Goal: Transaction & Acquisition: Obtain resource

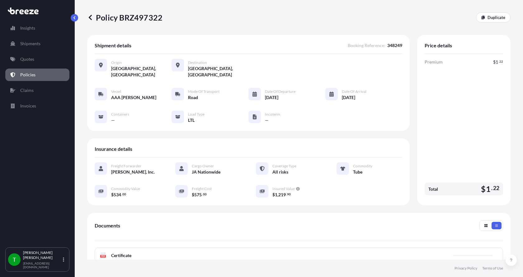
scroll to position [62, 0]
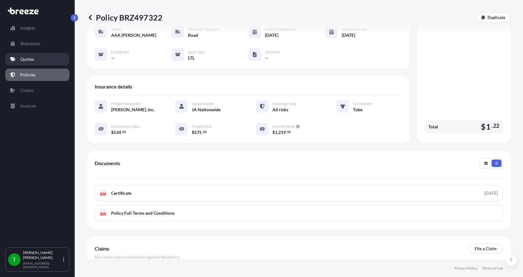
click at [35, 58] on link "Quotes" at bounding box center [37, 59] width 64 height 12
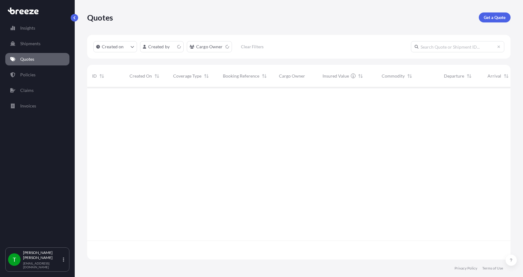
scroll to position [171, 419]
click at [488, 17] on p "Get a Quote" at bounding box center [495, 17] width 22 height 6
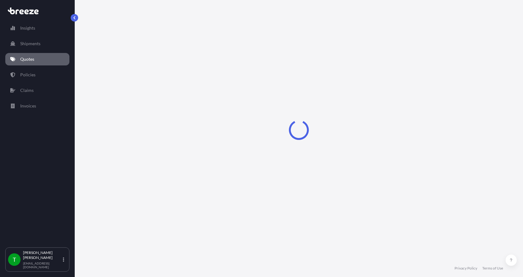
select select "Sea"
select select "1"
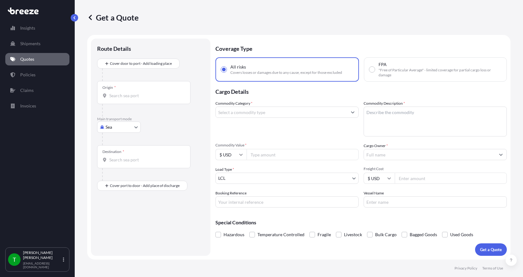
click at [119, 129] on body "Insights Shipments Quotes Policies Claims Invoices T [PERSON_NAME] [EMAIL_ADDRE…" at bounding box center [261, 138] width 523 height 277
click at [115, 167] on span "Road" at bounding box center [114, 165] width 10 height 6
select select "Road"
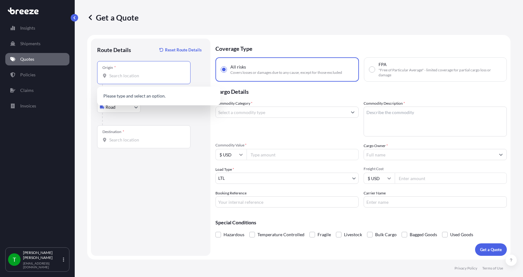
click at [123, 78] on input "Origin *" at bounding box center [145, 76] width 73 height 6
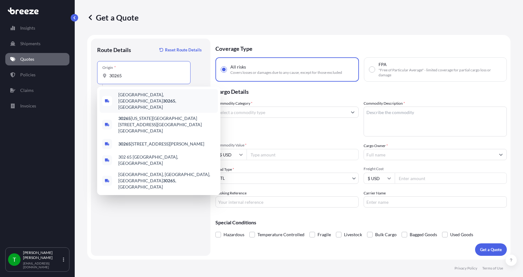
click at [133, 97] on span "[GEOGRAPHIC_DATA] , [GEOGRAPHIC_DATA]" at bounding box center [166, 101] width 97 height 19
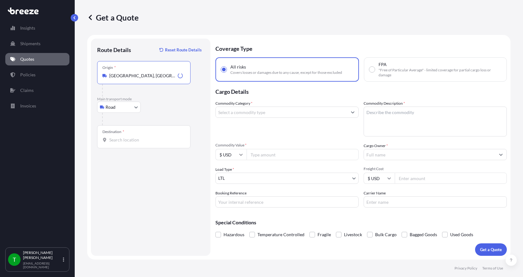
type input "[GEOGRAPHIC_DATA], [GEOGRAPHIC_DATA]"
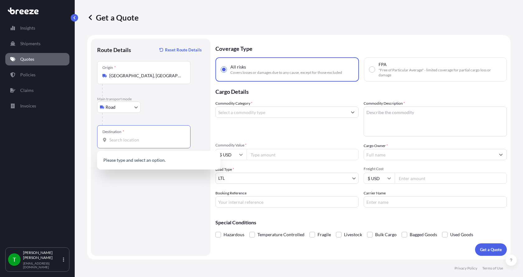
click at [115, 139] on input "Destination *" at bounding box center [145, 140] width 73 height 6
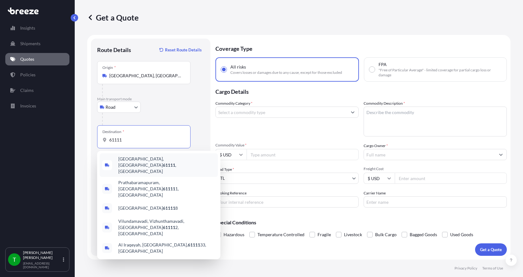
click at [127, 161] on span "[GEOGRAPHIC_DATA] , [GEOGRAPHIC_DATA]" at bounding box center [166, 165] width 97 height 19
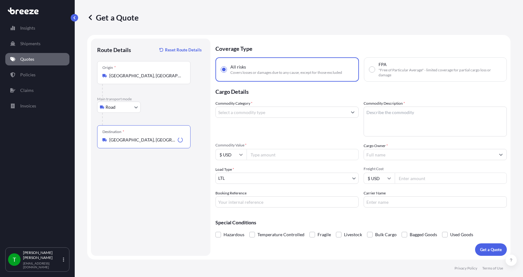
type input "[GEOGRAPHIC_DATA], [GEOGRAPHIC_DATA]"
click at [243, 113] on input "Commodity Category *" at bounding box center [281, 111] width 131 height 11
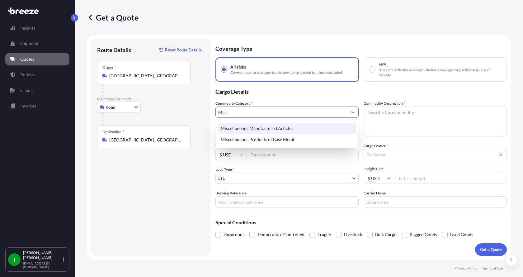
click at [243, 131] on div "Miscellaneous Manufactured Articles" at bounding box center [287, 128] width 138 height 11
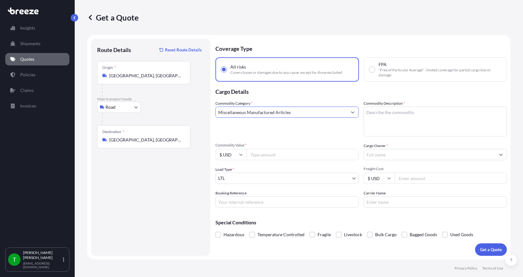
type input "Miscellaneous Manufactured Articles"
click at [387, 113] on textarea "Commodity Description *" at bounding box center [435, 121] width 143 height 30
type textarea "Drive Motor Assembly 3/4 LH"
click at [279, 153] on input "Commodity Value *" at bounding box center [303, 154] width 112 height 11
click at [263, 157] on input "Commodity Value *" at bounding box center [303, 154] width 112 height 11
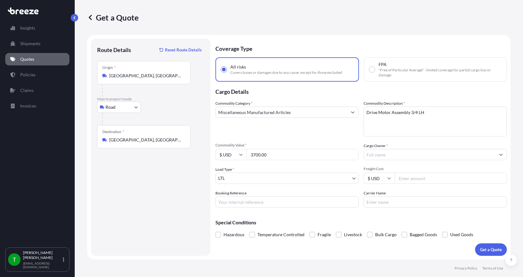
type input "3700.00"
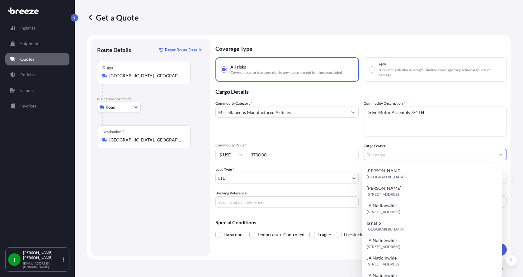
click at [390, 155] on input "Cargo Owner *" at bounding box center [429, 154] width 131 height 11
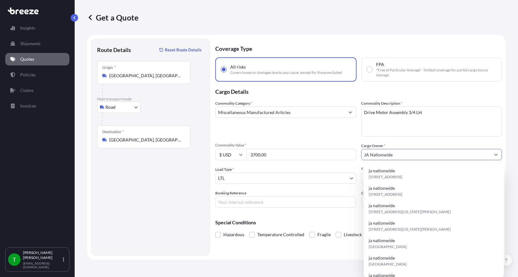
type input "JA Nationwide"
click at [220, 199] on input "Booking Reference" at bounding box center [285, 201] width 141 height 11
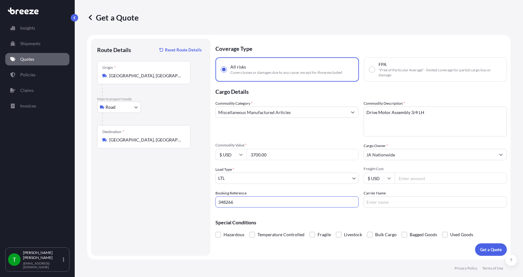
type input "348266"
click at [409, 176] on input "Freight Cost" at bounding box center [451, 177] width 112 height 11
type input "250.00"
click at [407, 203] on input "Carrier Name" at bounding box center [435, 201] width 143 height 11
type input "AAA [PERSON_NAME]"
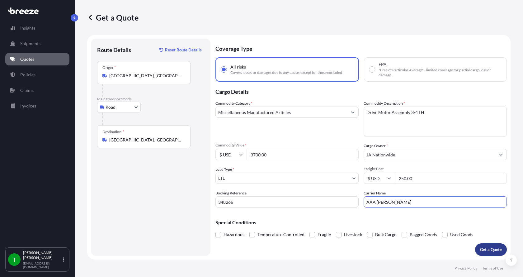
click at [489, 252] on p "Get a Quote" at bounding box center [491, 249] width 22 height 6
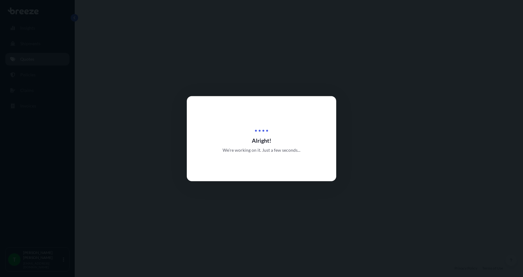
select select "Road"
select select "1"
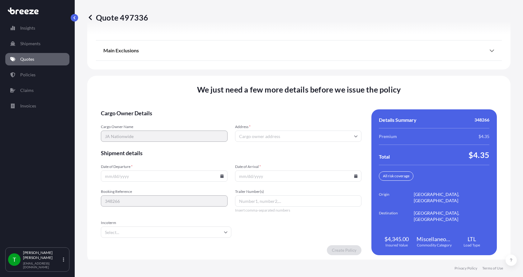
scroll to position [819, 0]
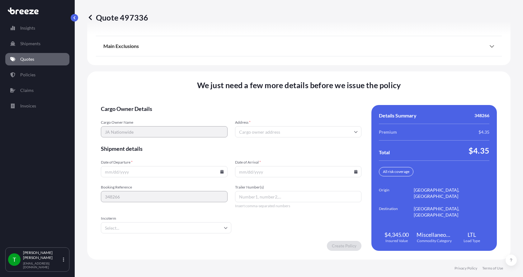
click at [257, 129] on input "Address *" at bounding box center [298, 131] width 127 height 11
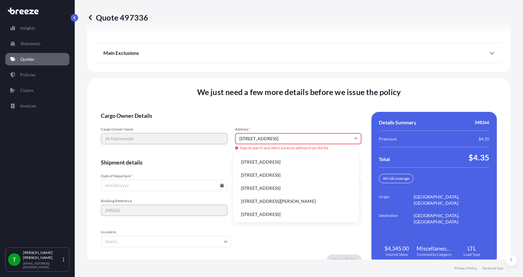
click at [263, 161] on li "[STREET_ADDRESS]" at bounding box center [296, 162] width 120 height 12
type input "[STREET_ADDRESS]"
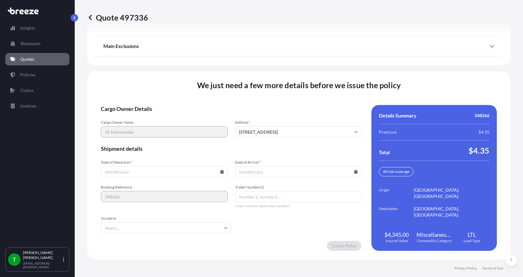
click at [220, 170] on icon at bounding box center [221, 172] width 3 height 4
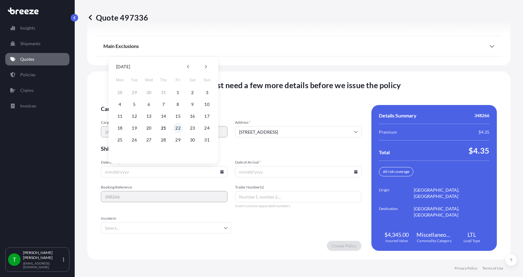
click at [180, 128] on button "22" at bounding box center [178, 128] width 10 height 10
type input "[DATE]"
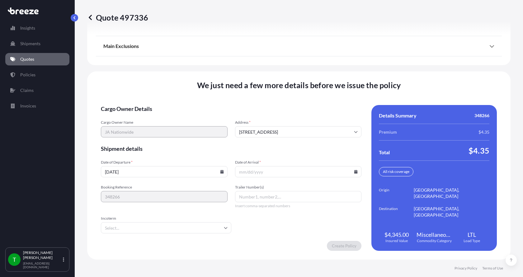
click at [178, 141] on button "22" at bounding box center [174, 144] width 7 height 6
click at [354, 171] on icon at bounding box center [356, 172] width 4 height 4
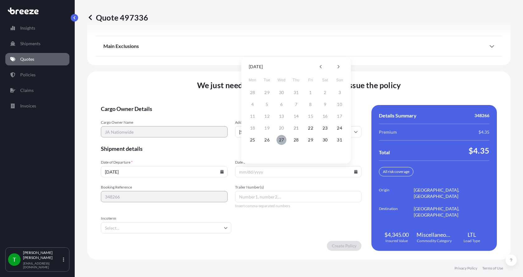
click at [279, 141] on button "27" at bounding box center [281, 140] width 10 height 10
type input "[DATE]"
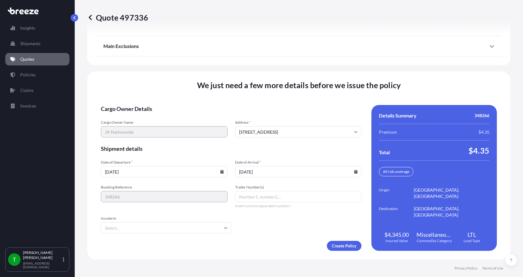
click at [281, 147] on button "27" at bounding box center [284, 150] width 7 height 6
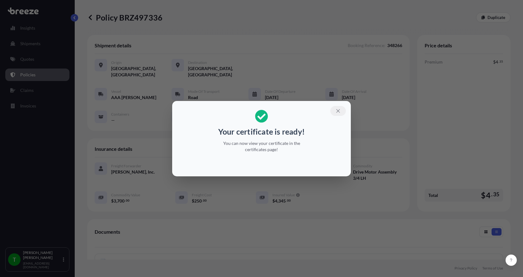
click at [340, 110] on icon "button" at bounding box center [338, 111] width 6 height 6
